Goal: Information Seeking & Learning: Learn about a topic

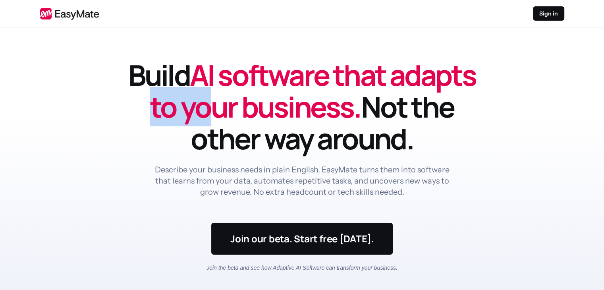
drag, startPoint x: 262, startPoint y: 98, endPoint x: 308, endPoint y: 102, distance: 45.8
click at [308, 102] on span "AI software that adapts to your business." at bounding box center [313, 90] width 326 height 71
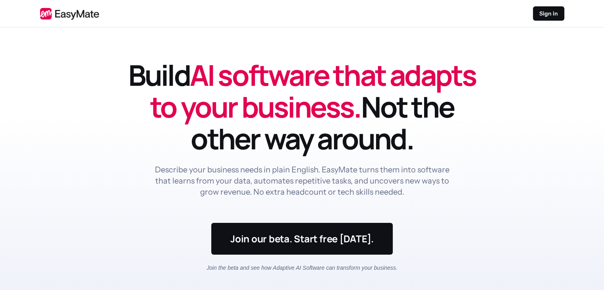
click at [350, 110] on span "AI software that adapts to your business." at bounding box center [313, 90] width 326 height 71
click at [146, 62] on h1 "Build AI software that adapts to your business. Not the other way around." at bounding box center [301, 106] width 349 height 95
drag, startPoint x: 235, startPoint y: 170, endPoint x: 281, endPoint y: 171, distance: 46.1
click at [280, 171] on p "Describe your business needs in plain English. EasyMate turns them into softwar…" at bounding box center [302, 180] width 299 height 33
click at [311, 173] on p "Describe your business needs in plain English. EasyMate turns them into softwar…" at bounding box center [302, 180] width 299 height 33
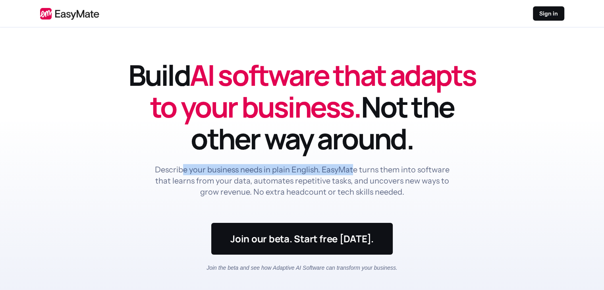
drag, startPoint x: 185, startPoint y: 171, endPoint x: 354, endPoint y: 174, distance: 169.5
click at [353, 174] on p "Describe your business needs in plain English. EasyMate turns them into softwar…" at bounding box center [302, 180] width 299 height 33
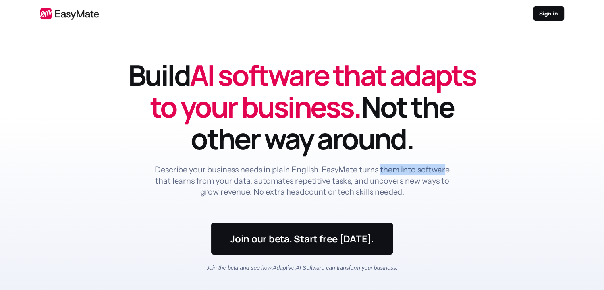
drag, startPoint x: 383, startPoint y: 172, endPoint x: 450, endPoint y: 173, distance: 66.7
click at [447, 173] on p "Describe your business needs in plain English. EasyMate turns them into softwar…" at bounding box center [302, 180] width 299 height 33
click at [351, 175] on p "Describe your business needs in plain English. EasyMate turns them into softwar…" at bounding box center [302, 180] width 299 height 33
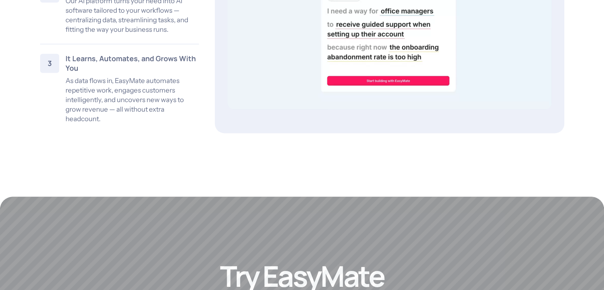
scroll to position [1469, 0]
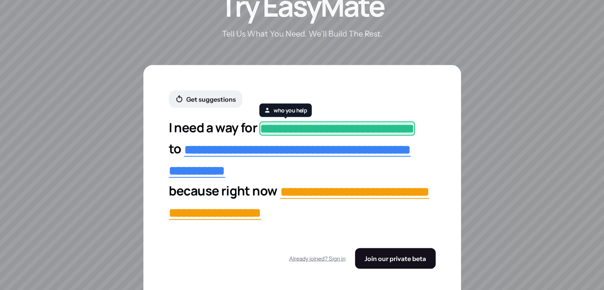
click at [287, 126] on span "**********" at bounding box center [337, 128] width 156 height 14
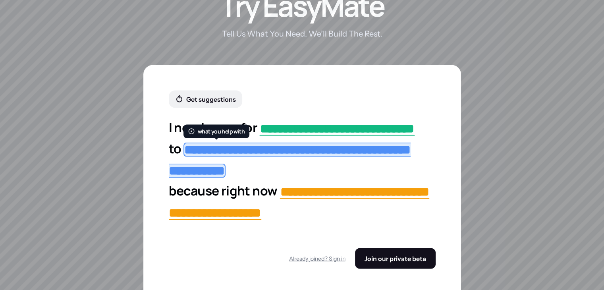
click at [450, 158] on div "**********" at bounding box center [302, 186] width 318 height 242
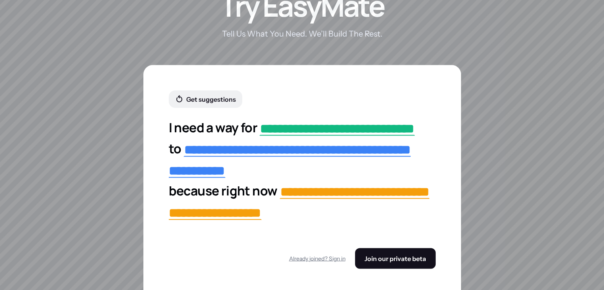
click at [437, 175] on div "**********" at bounding box center [302, 186] width 318 height 242
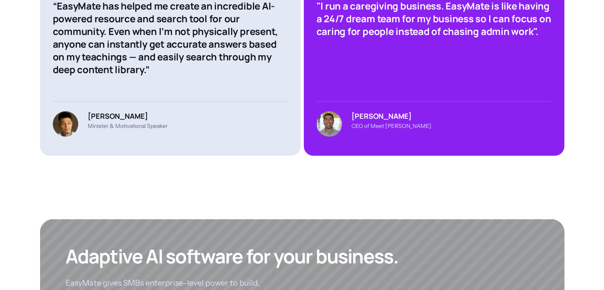
scroll to position [2858, 0]
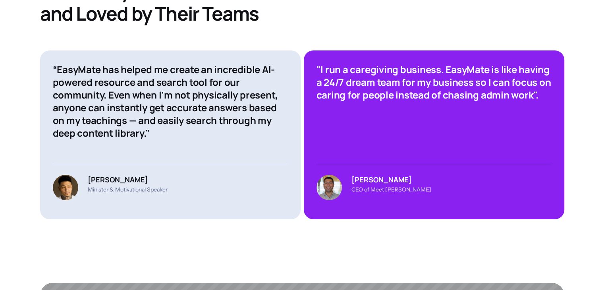
drag, startPoint x: 412, startPoint y: 175, endPoint x: 360, endPoint y: 173, distance: 52.0
click at [362, 173] on div "[PERSON_NAME] CEO of Meet [PERSON_NAME]" at bounding box center [433, 182] width 235 height 35
click at [407, 186] on p "CEO of Meet [PERSON_NAME]" at bounding box center [391, 189] width 80 height 7
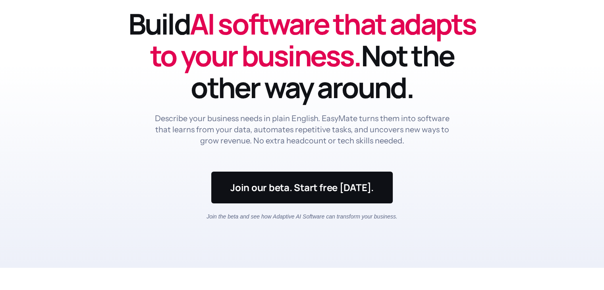
scroll to position [0, 0]
